Goal: Check status: Check status

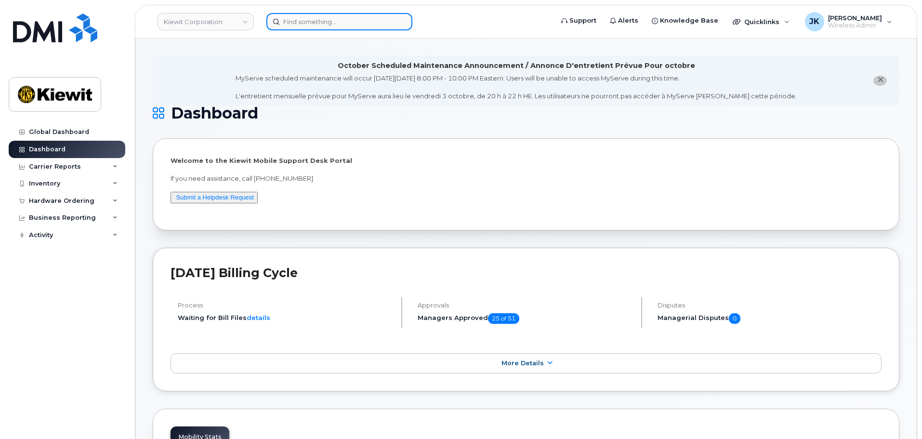
click at [319, 25] on input at bounding box center [339, 21] width 146 height 17
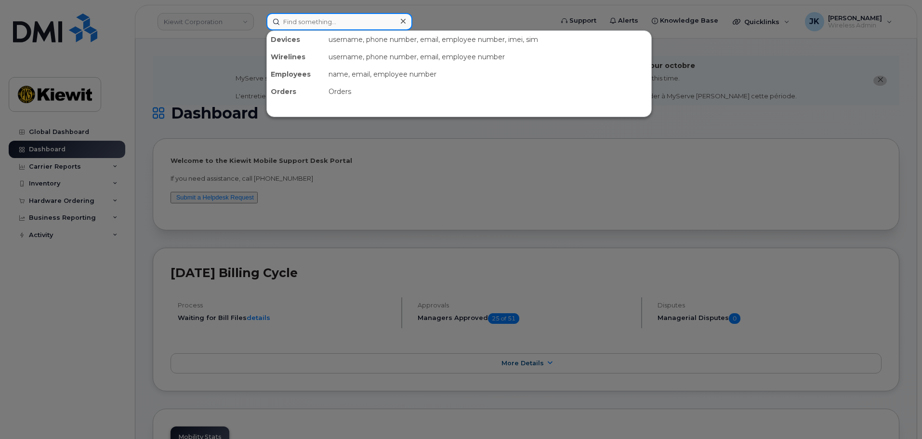
paste input "[PERSON_NAME]"
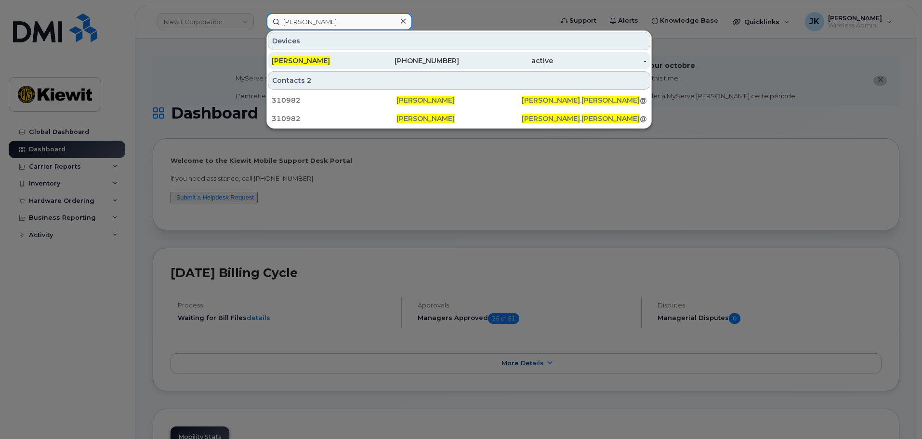
type input "[PERSON_NAME]"
click at [373, 59] on div "970-819-7104" at bounding box center [412, 61] width 94 height 10
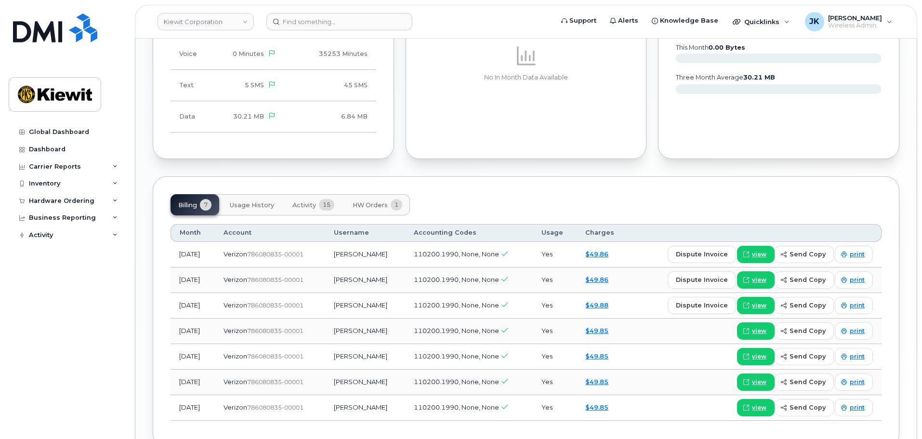
scroll to position [836, 0]
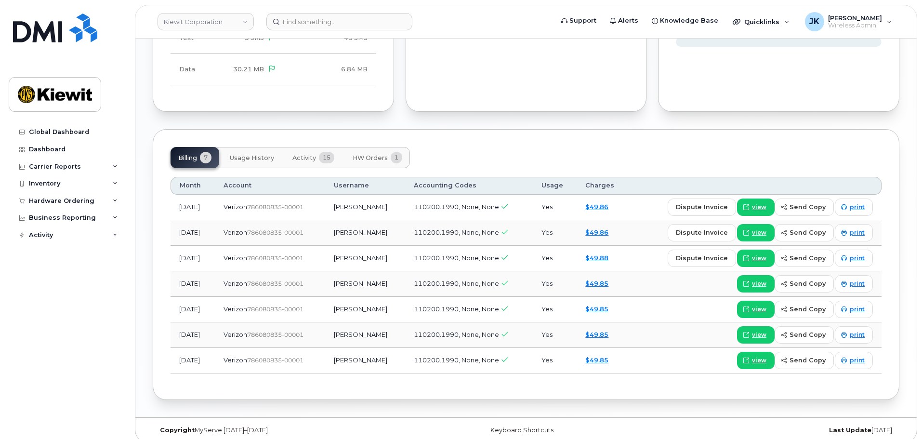
click at [317, 149] on button "Activity 15" at bounding box center [313, 157] width 57 height 21
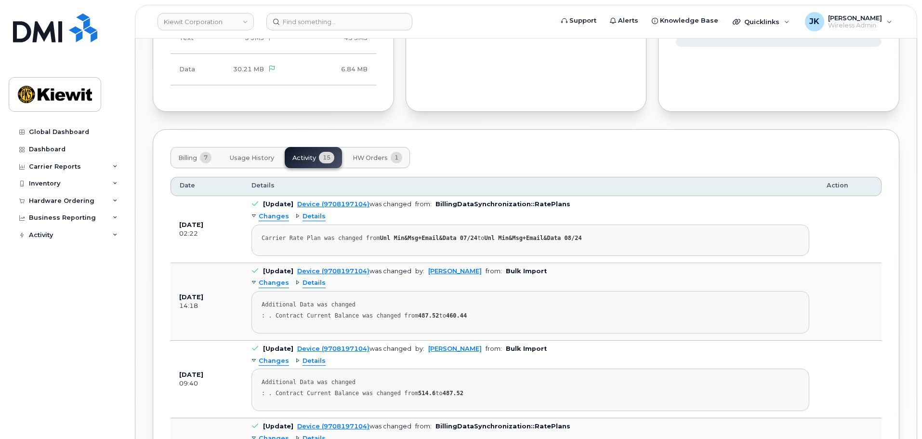
click at [370, 147] on button "HW Orders 1" at bounding box center [377, 157] width 65 height 21
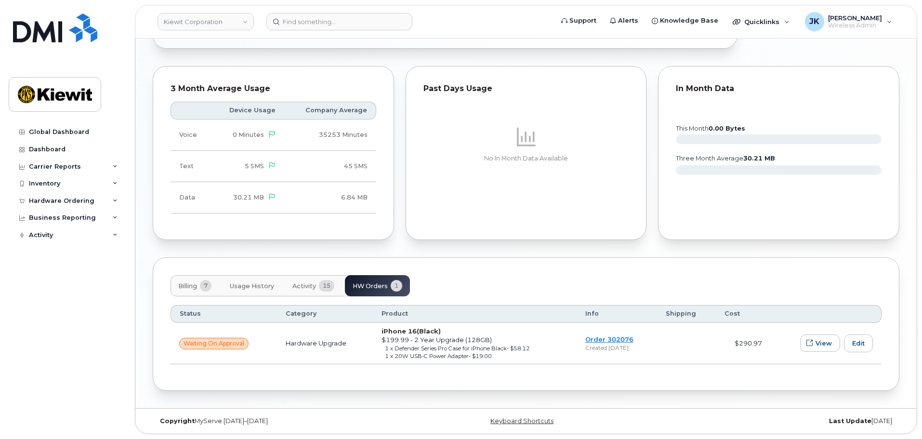
scroll to position [699, 0]
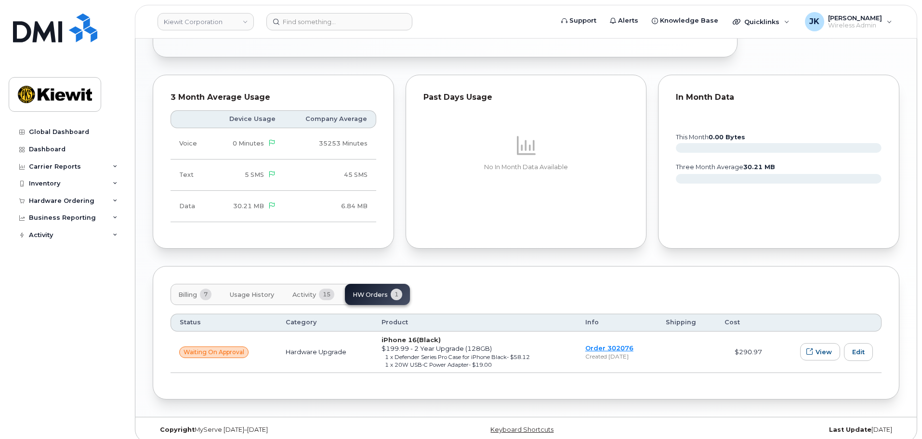
click at [252, 291] on span "Usage History" at bounding box center [252, 295] width 44 height 8
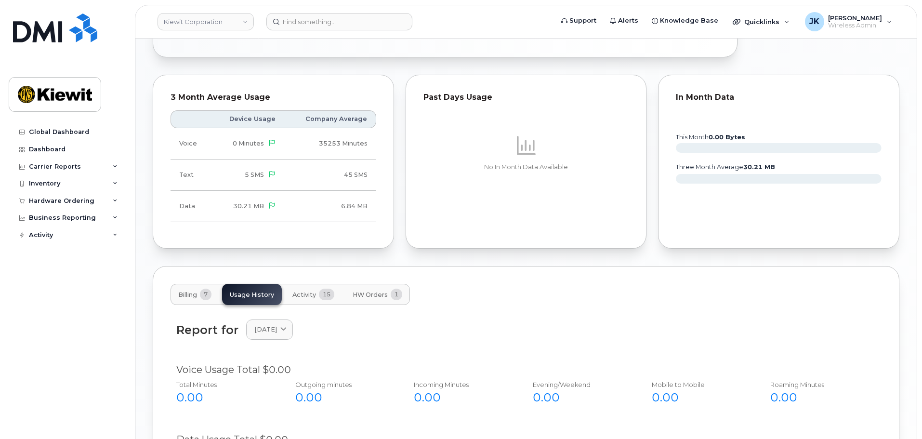
click at [186, 291] on span "Billing" at bounding box center [187, 295] width 19 height 8
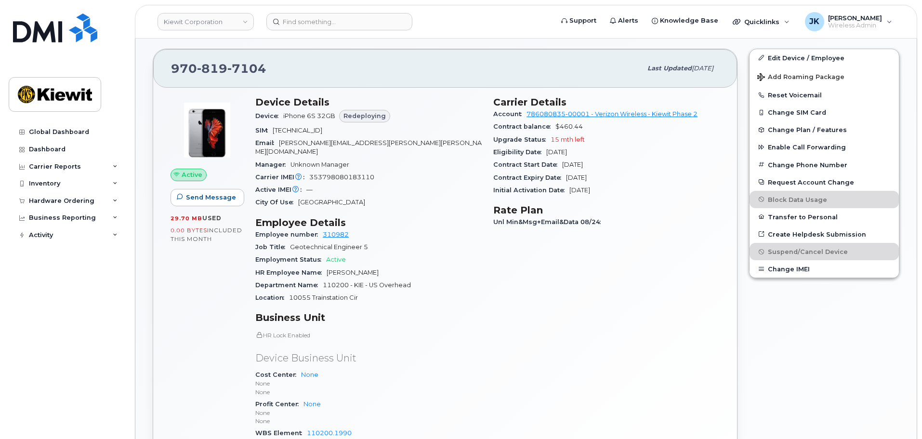
scroll to position [266, 0]
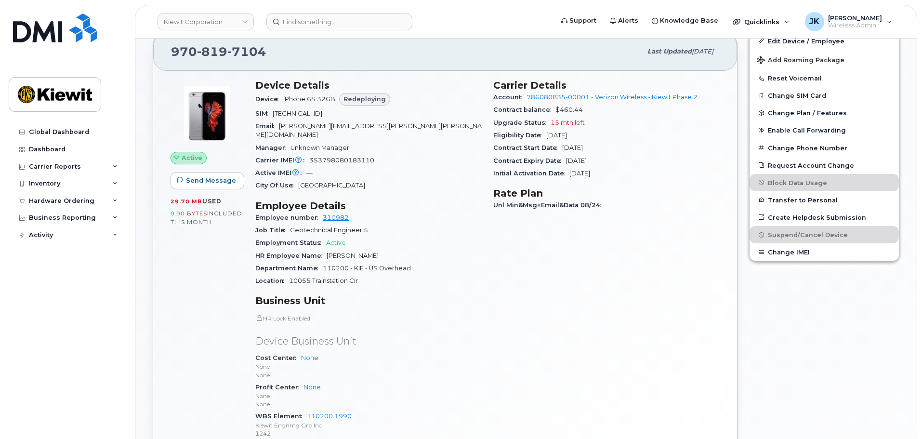
click at [537, 251] on div "Carrier Details Account 786080835-00001 - Verizon Wireless - [PERSON_NAME] Phas…" at bounding box center [606, 263] width 238 height 379
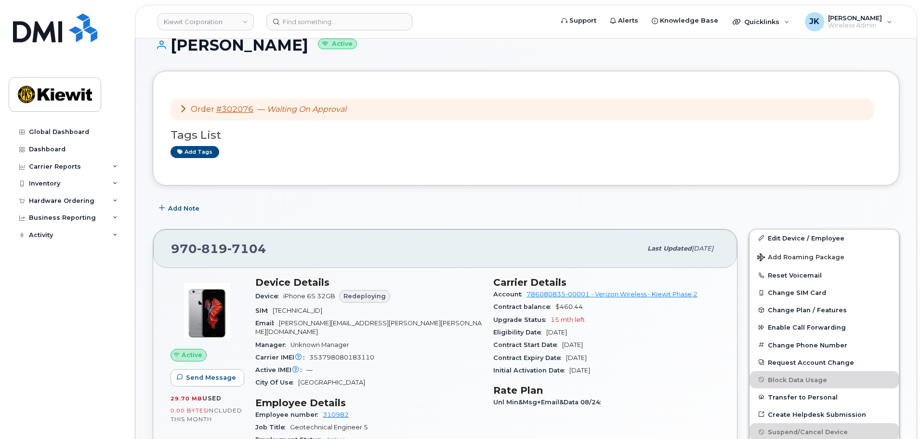
scroll to position [0, 0]
